Goal: Task Accomplishment & Management: Manage account settings

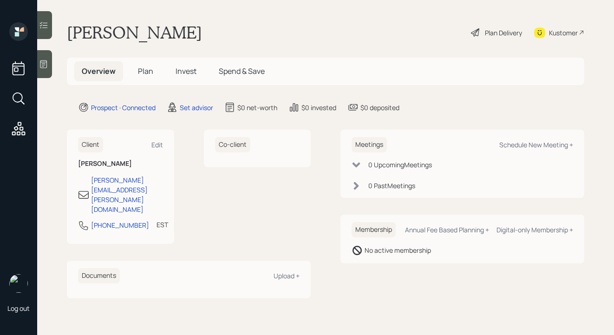
click at [39, 64] on icon at bounding box center [43, 63] width 9 height 9
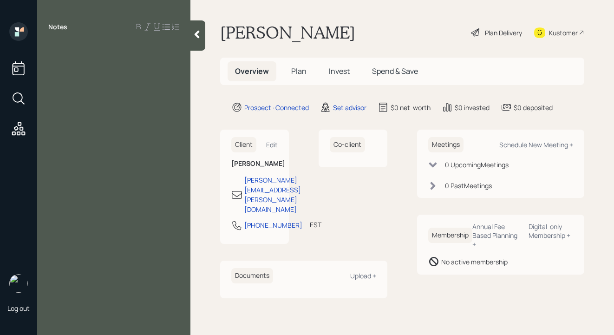
drag, startPoint x: 143, startPoint y: 29, endPoint x: 171, endPoint y: 29, distance: 28.3
click at [166, 29] on div at bounding box center [157, 26] width 45 height 7
drag, startPoint x: 49, startPoint y: 25, endPoint x: 72, endPoint y: 36, distance: 26.2
click at [77, 27] on div "Notes" at bounding box center [113, 26] width 153 height 9
click at [67, 46] on div at bounding box center [113, 48] width 131 height 10
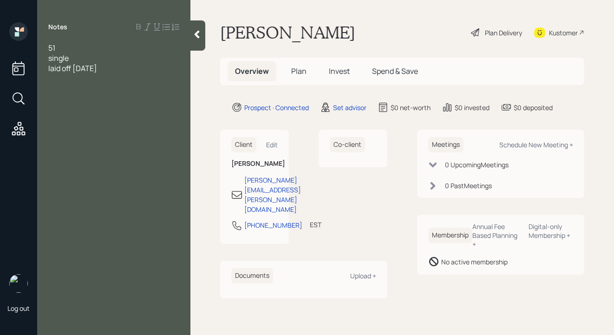
click at [86, 70] on span "laid off [DATE]" at bounding box center [72, 68] width 49 height 10
click at [127, 73] on div "laid off [DATE]" at bounding box center [113, 68] width 131 height 10
click at [49, 88] on div at bounding box center [113, 89] width 131 height 10
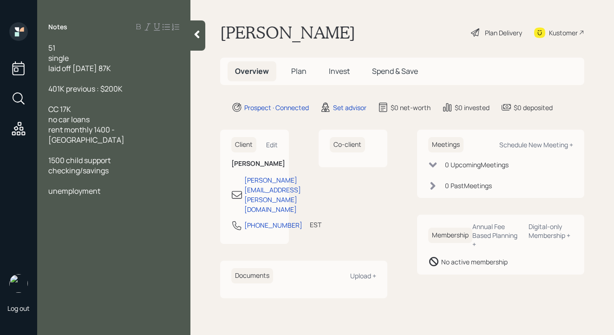
click at [112, 186] on div "unemployment" at bounding box center [113, 191] width 131 height 10
click at [177, 186] on div "unemployment income unknown" at bounding box center [113, 191] width 131 height 10
click at [569, 145] on div "Schedule New Meeting +" at bounding box center [536, 144] width 74 height 9
select select "round-[PERSON_NAME]"
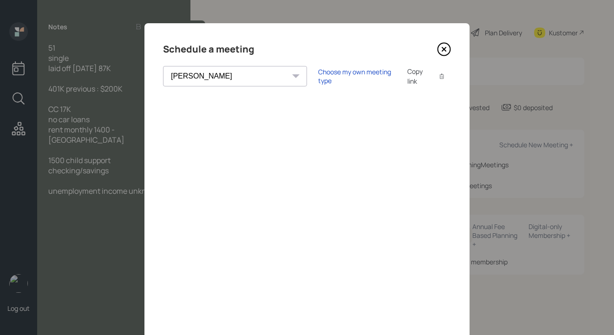
click at [318, 67] on div "Choose my own meeting type Copy link Copy text" at bounding box center [384, 75] width 133 height 19
click at [318, 71] on div "Choose my own meeting type Copy link Copy text" at bounding box center [384, 75] width 133 height 19
click at [318, 74] on div "Choose my own meeting type" at bounding box center [357, 76] width 78 height 18
click at [445, 48] on icon at bounding box center [444, 49] width 14 height 14
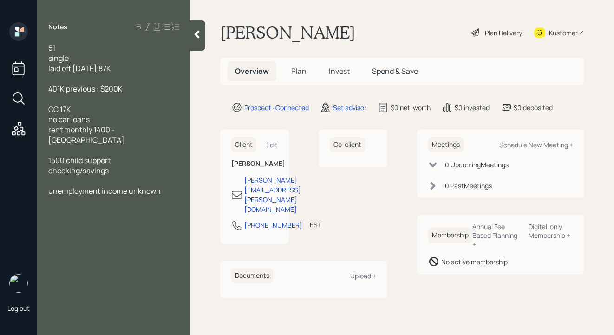
click at [102, 68] on span "laid off [DATE] 87K" at bounding box center [79, 68] width 63 height 10
click at [174, 69] on div "laid off [DATE] used to make 87K" at bounding box center [113, 68] width 131 height 10
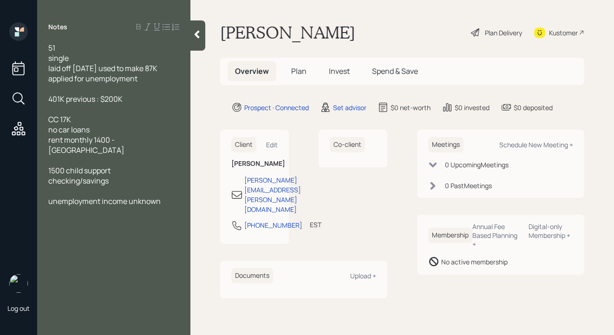
click at [136, 106] on div at bounding box center [113, 109] width 131 height 10
click at [164, 108] on div at bounding box center [113, 109] width 131 height 10
drag, startPoint x: 99, startPoint y: 102, endPoint x: 67, endPoint y: 100, distance: 32.1
click at [67, 100] on span "401K previous : $200K" at bounding box center [85, 99] width 74 height 10
click at [49, 99] on span "401K : $200K" at bounding box center [70, 99] width 44 height 10
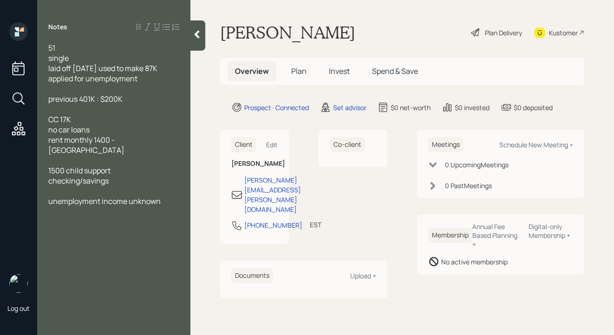
click at [131, 103] on div "previous 401K : $200K" at bounding box center [113, 99] width 131 height 10
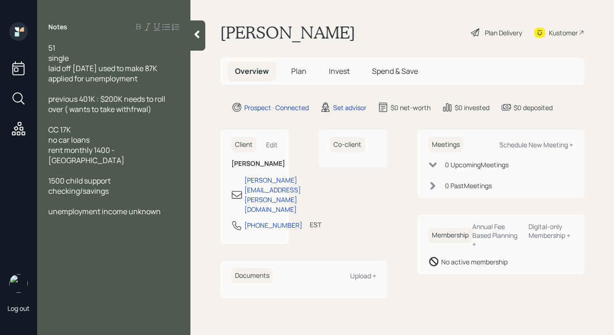
drag, startPoint x: 153, startPoint y: 108, endPoint x: 65, endPoint y: 111, distance: 87.8
click at [66, 111] on span "previous 401K : $200K needs to roll over ( wants to take withfrwal)" at bounding box center [107, 104] width 118 height 20
click at [131, 151] on div "rent monthly 1400 - [GEOGRAPHIC_DATA]" at bounding box center [113, 155] width 131 height 20
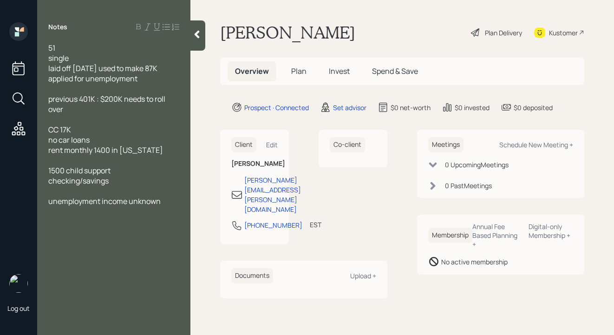
click at [121, 171] on div "1500 child support" at bounding box center [113, 170] width 131 height 10
click at [122, 182] on div "checking/savings" at bounding box center [113, 180] width 131 height 10
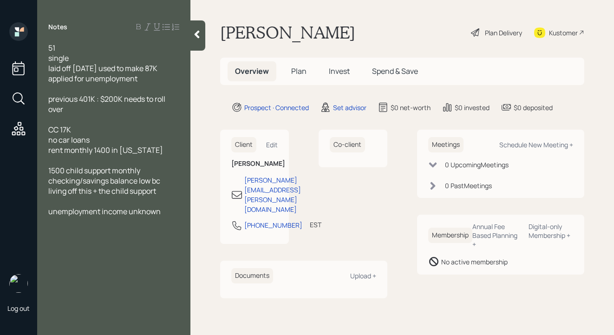
drag, startPoint x: 166, startPoint y: 212, endPoint x: 39, endPoint y: 210, distance: 127.2
click at [39, 210] on div "51 single laid off [DATE] used to make 87K applied for unemployment previous 40…" at bounding box center [113, 130] width 153 height 174
click at [146, 79] on div "applied for unemployment" at bounding box center [113, 78] width 131 height 10
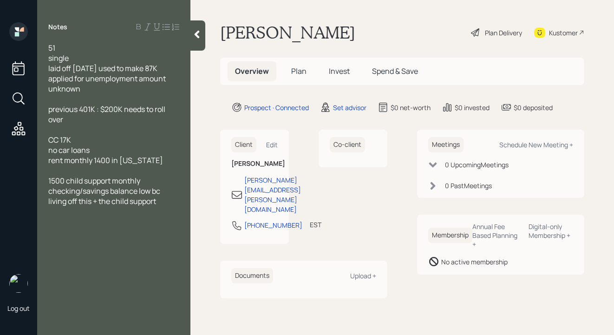
click at [207, 39] on main "[PERSON_NAME] Plan Delivery Kustomer Overview Plan Invest Spend & Save Prospect…" at bounding box center [401, 167] width 423 height 335
click at [200, 35] on icon at bounding box center [196, 34] width 9 height 9
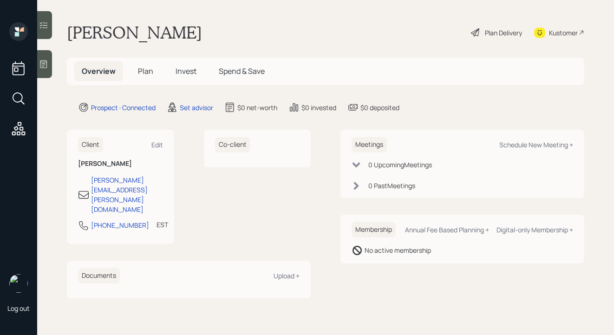
click at [51, 67] on div at bounding box center [44, 64] width 15 height 28
